Goal: Information Seeking & Learning: Learn about a topic

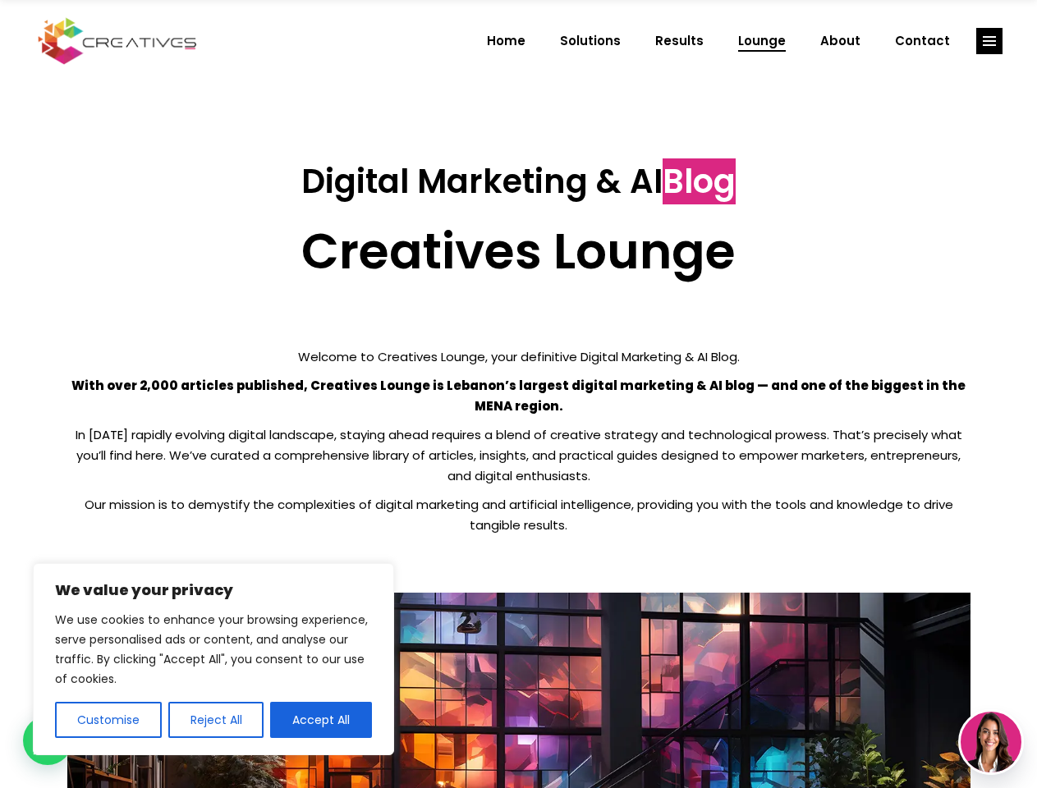
click at [518, 394] on p "With over 2,000 articles published, Creatives Lounge is Lebanon’s largest digit…" at bounding box center [518, 395] width 903 height 41
click at [108, 720] on button "Customise" at bounding box center [108, 720] width 107 height 36
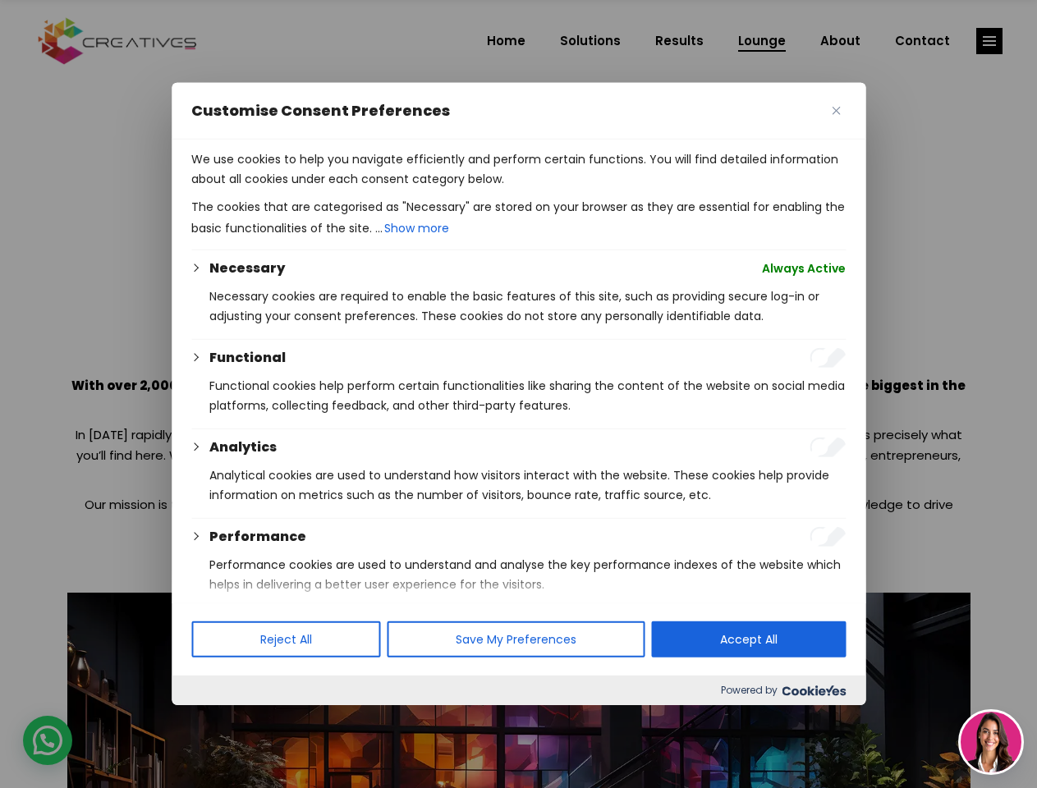
click at [215, 720] on div at bounding box center [518, 394] width 1037 height 788
click at [321, 189] on p "We use cookies to help you navigate efficiently and perform certain functions. …" at bounding box center [518, 168] width 654 height 39
click at [989, 41] on div at bounding box center [518, 394] width 1037 height 788
click at [991, 742] on img at bounding box center [990, 742] width 61 height 61
